Goal: Information Seeking & Learning: Understand process/instructions

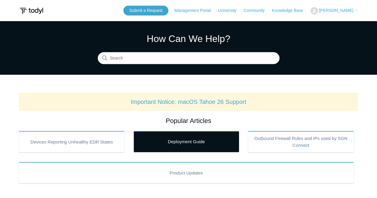
scroll to position [89, 0]
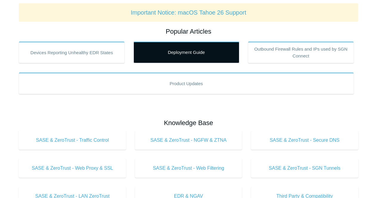
click at [188, 57] on link "Deployment Guide" at bounding box center [186, 52] width 106 height 21
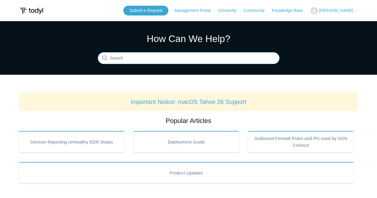
click at [172, 58] on input "Search" at bounding box center [189, 58] width 182 height 12
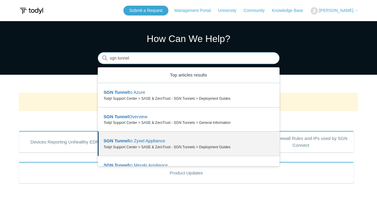
click at [145, 55] on input "sgn tunnel" at bounding box center [189, 58] width 182 height 12
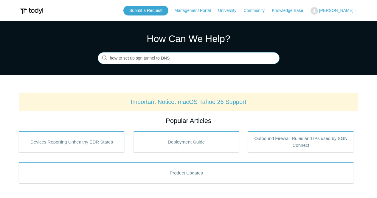
type input "how to set up sgn tunnel to DNS"
click at [182, 63] on input "Search" at bounding box center [189, 58] width 182 height 12
click at [174, 58] on input "Search" at bounding box center [189, 58] width 182 height 12
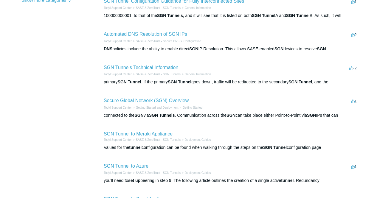
scroll to position [238, 0]
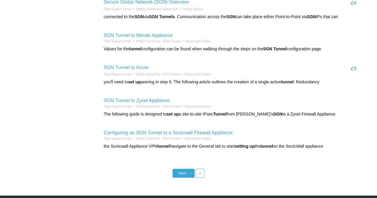
click at [187, 174] on link "Next ›" at bounding box center [183, 173] width 22 height 9
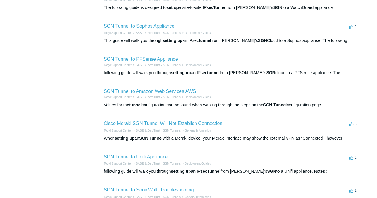
scroll to position [179, 0]
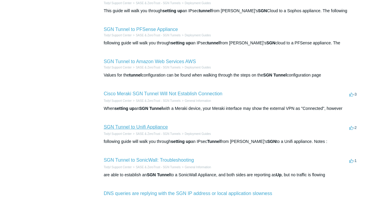
click at [143, 126] on link "SGN Tunnel to Unifi Appliance" at bounding box center [136, 127] width 64 height 5
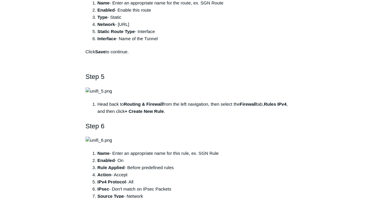
scroll to position [1281, 0]
